Goal: Task Accomplishment & Management: Manage account settings

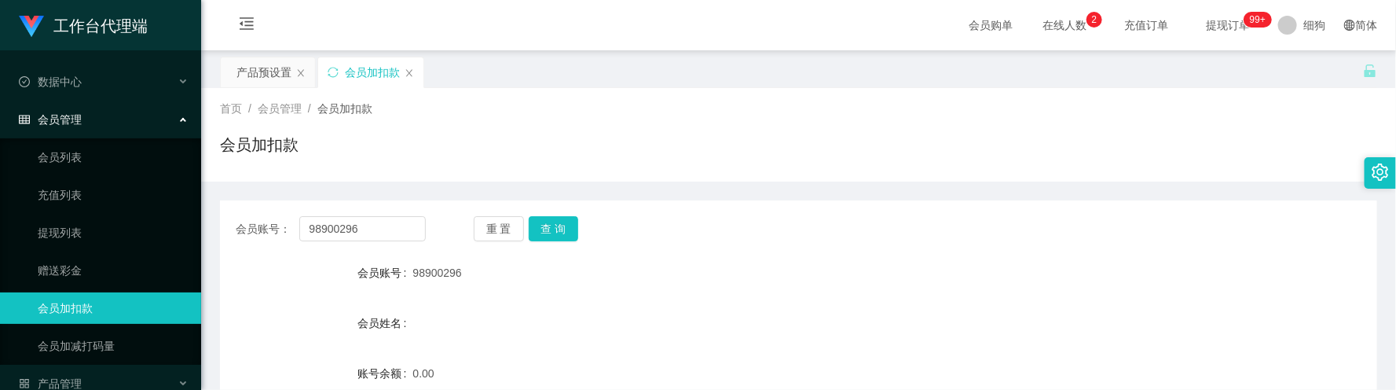
scroll to position [140, 0]
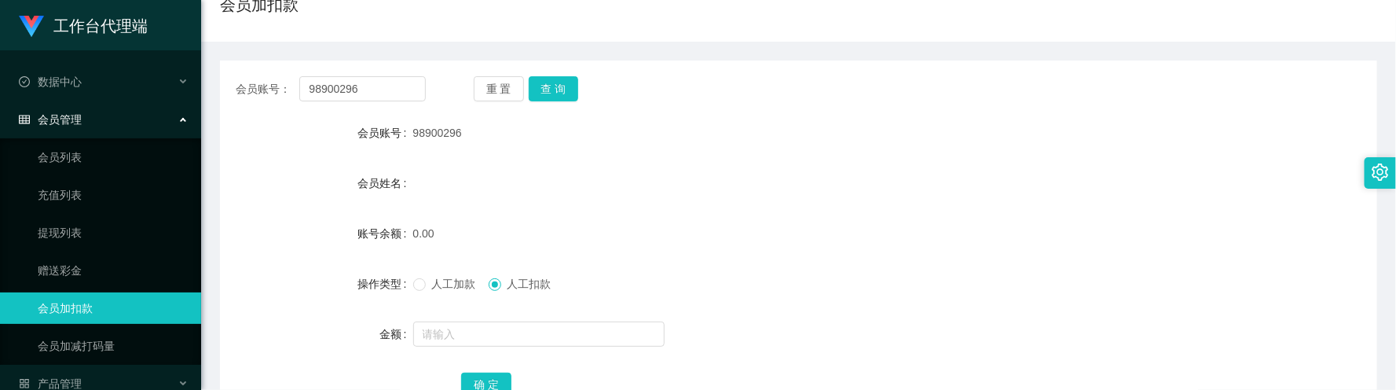
click at [649, 207] on form "会员账号 98900296 会员姓名 账号余额 0.00 操作类型 人工加款 人工扣款 金额 确 定" at bounding box center [798, 258] width 1157 height 283
click at [649, 198] on div "会员姓名" at bounding box center [798, 182] width 1157 height 31
click at [573, 214] on form "会员账号 98900296 会员姓名 账号余额 0.00 操作类型 人工加款 人工扣款 金额 确 定" at bounding box center [798, 258] width 1157 height 283
drag, startPoint x: 385, startPoint y: 93, endPoint x: 214, endPoint y: 88, distance: 170.5
click at [214, 88] on main "关闭左侧 关闭右侧 关闭其它 刷新页面 产品预设置 会员加扣款 首页 / 会员管理 / 会员加扣款 / 会员加扣款 会员账号： 98900296 重 置 查 …" at bounding box center [798, 172] width 1195 height 524
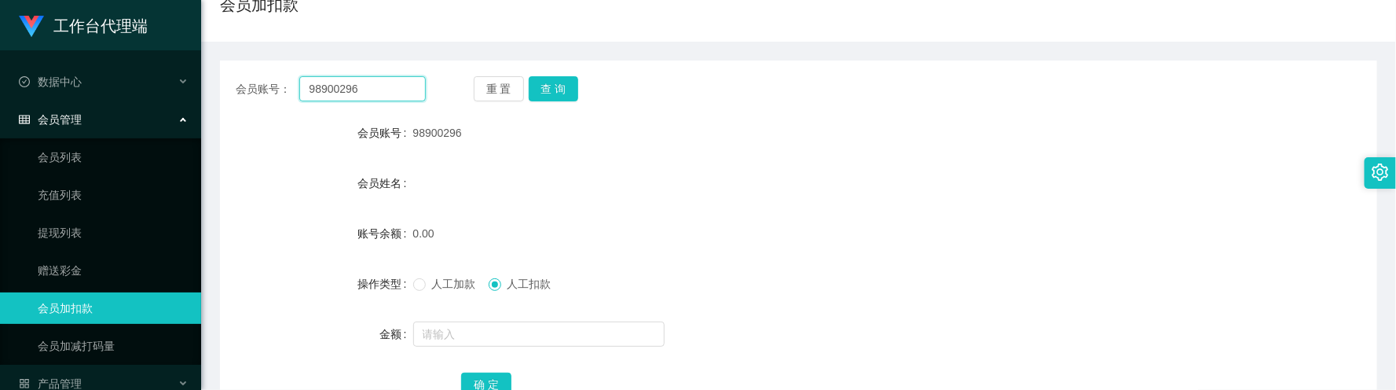
paste input "Chiaying"
type input "Chiaying"
drag, startPoint x: 563, startPoint y: 97, endPoint x: 559, endPoint y: 109, distance: 12.7
click at [563, 97] on button "查 询" at bounding box center [554, 88] width 50 height 25
click at [422, 291] on span at bounding box center [419, 284] width 13 height 13
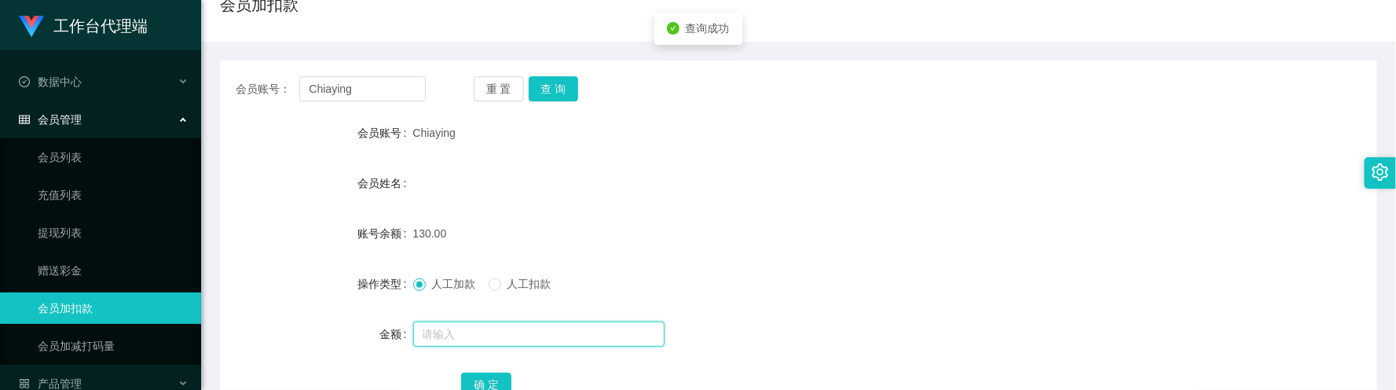
click at [467, 330] on input "text" at bounding box center [538, 333] width 251 height 25
type input "370"
click at [479, 376] on button "确 定" at bounding box center [486, 384] width 50 height 25
click at [727, 189] on div "会员姓名" at bounding box center [798, 182] width 1157 height 31
click at [577, 86] on button "查 询" at bounding box center [554, 88] width 50 height 25
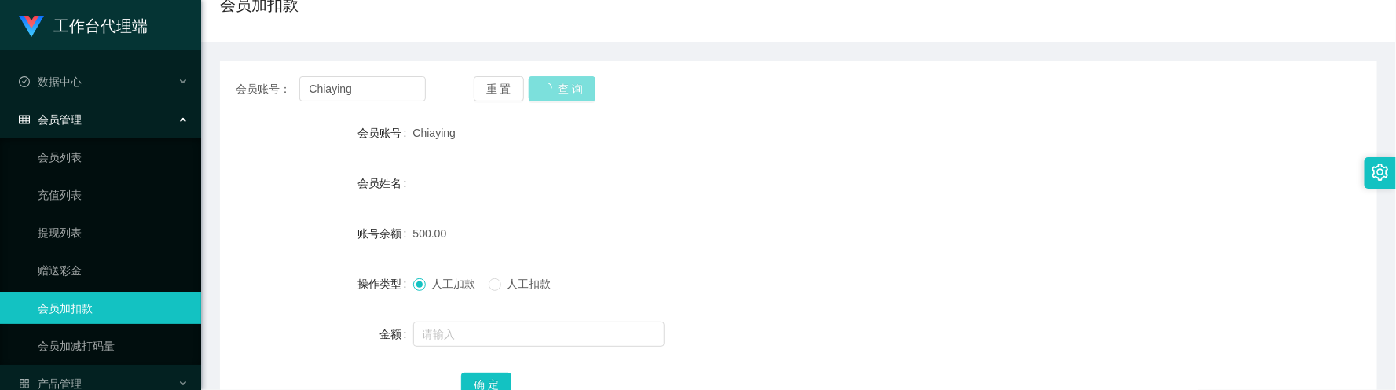
click at [575, 88] on button "查 询" at bounding box center [563, 88] width 68 height 25
click at [625, 262] on form "会员账号 Chiaying 会员姓名 账号余额 500.00 操作类型 人工加款 人工扣款 金额 确 定" at bounding box center [798, 258] width 1157 height 283
